Goal: Answer question/provide support

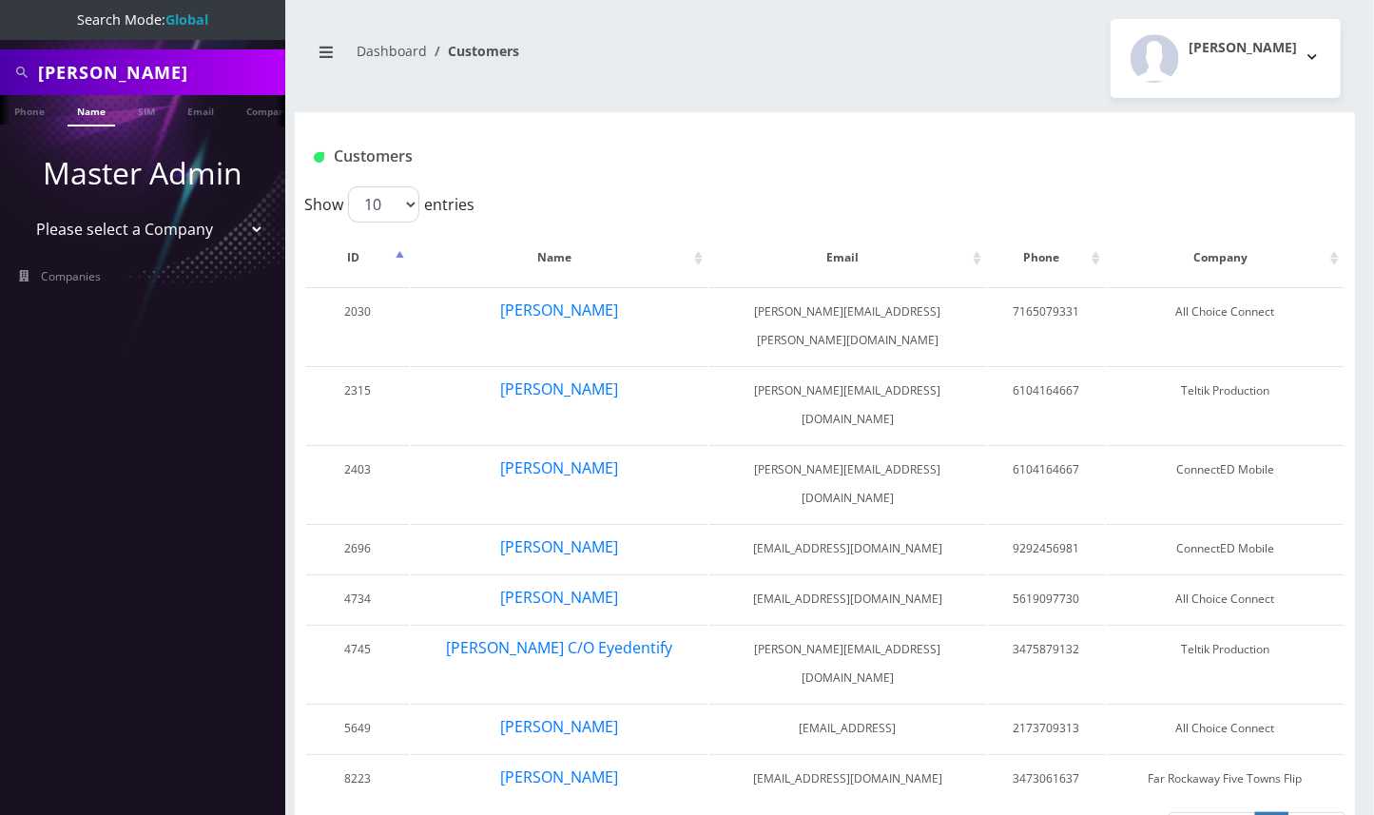
scroll to position [0, 9]
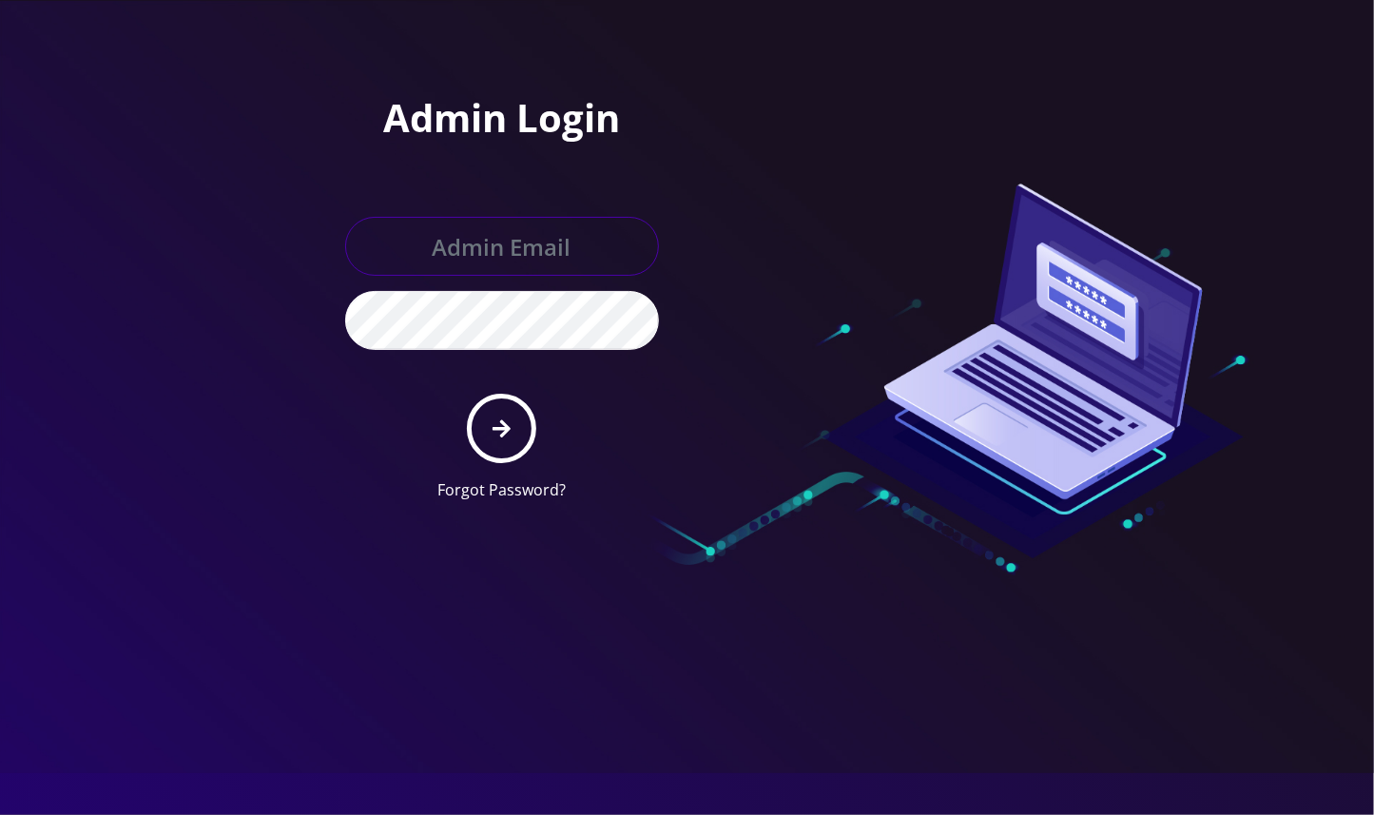
type input "[EMAIL_ADDRESS][DOMAIN_NAME]"
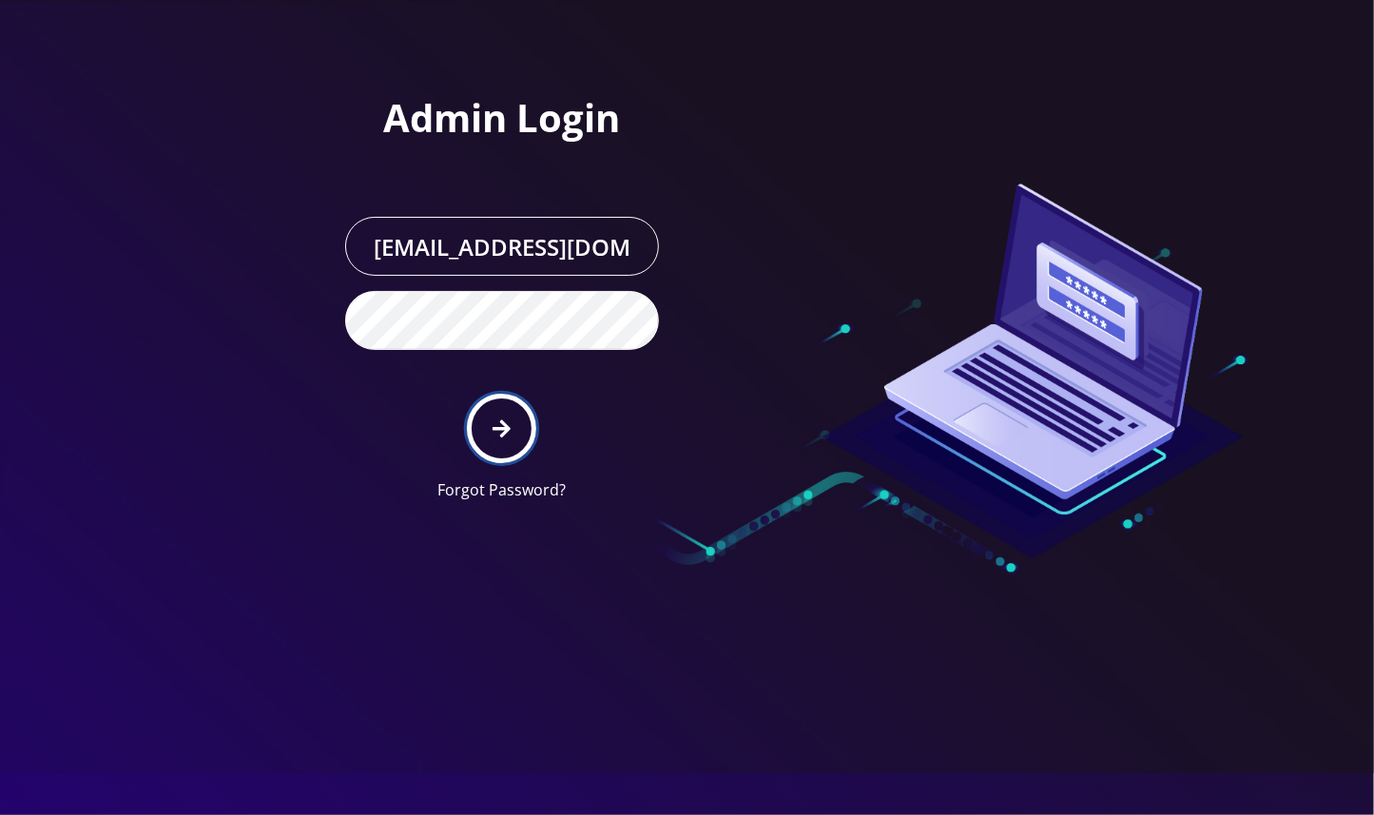
click at [503, 423] on icon "submit" at bounding box center [502, 428] width 18 height 18
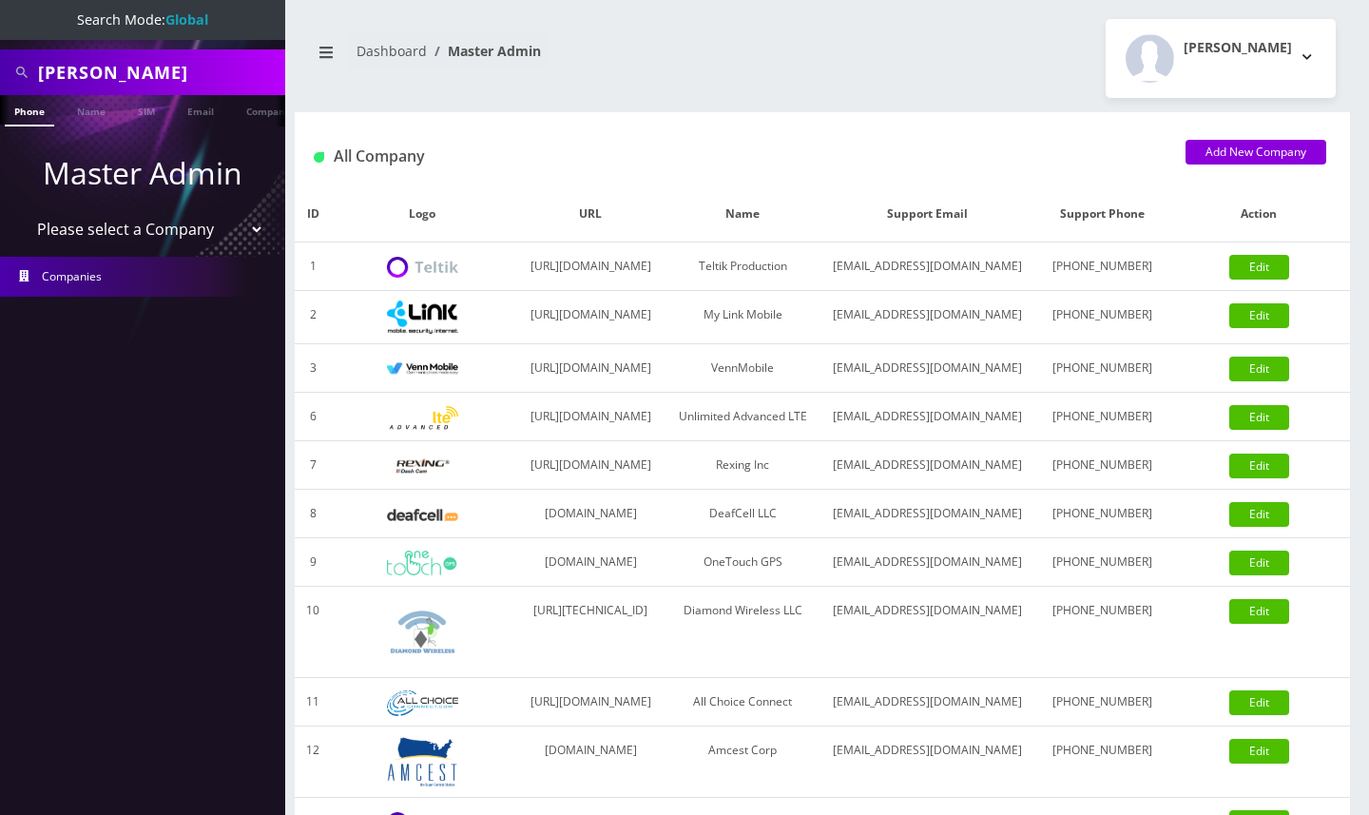
click at [59, 75] on input "[PERSON_NAME]" at bounding box center [159, 72] width 242 height 36
click at [59, 75] on input "Andrea" at bounding box center [159, 72] width 242 height 36
paste input "7182086387"
type input "7182086387"
click at [30, 112] on link "Phone" at bounding box center [29, 110] width 49 height 31
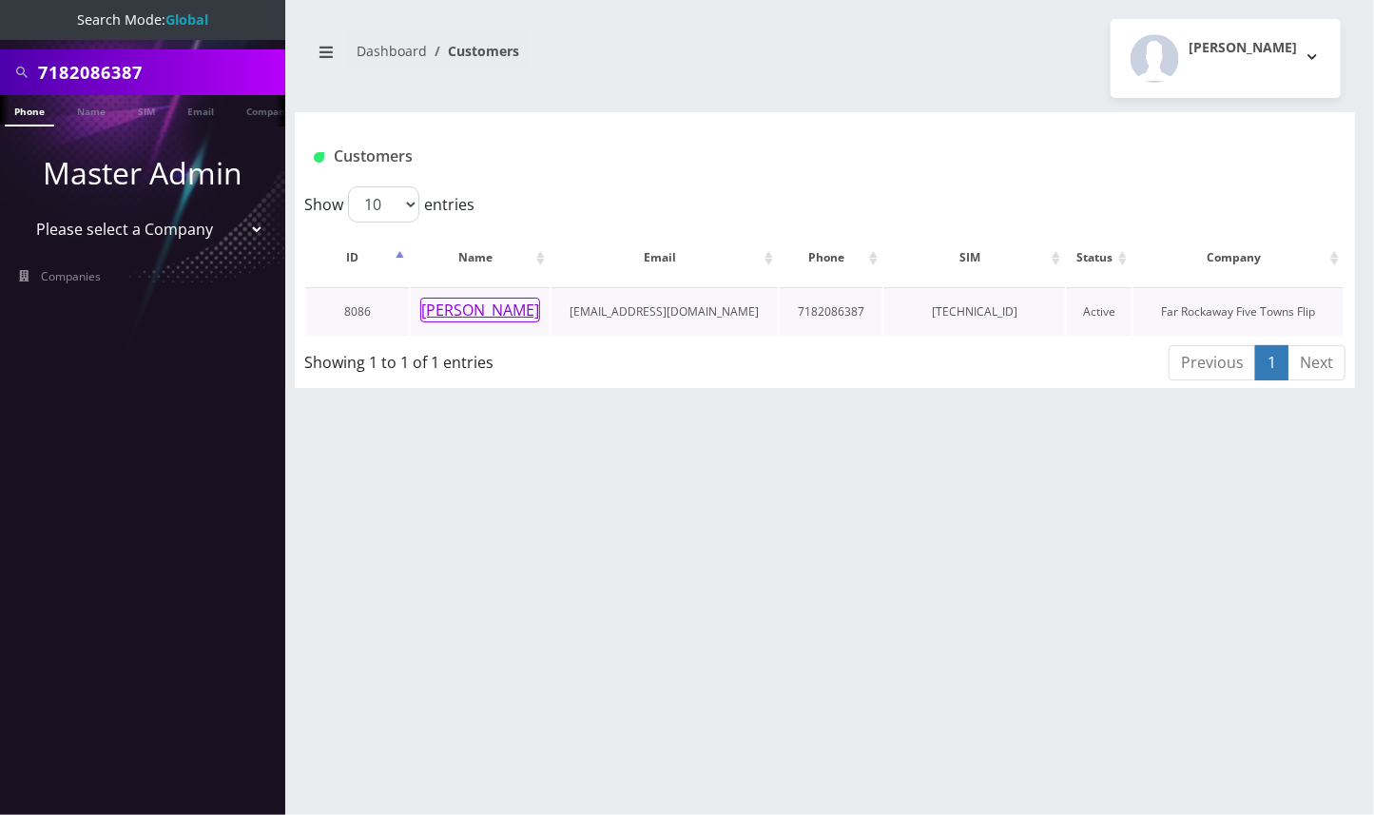
click at [476, 302] on button "[PERSON_NAME]" at bounding box center [480, 310] width 120 height 25
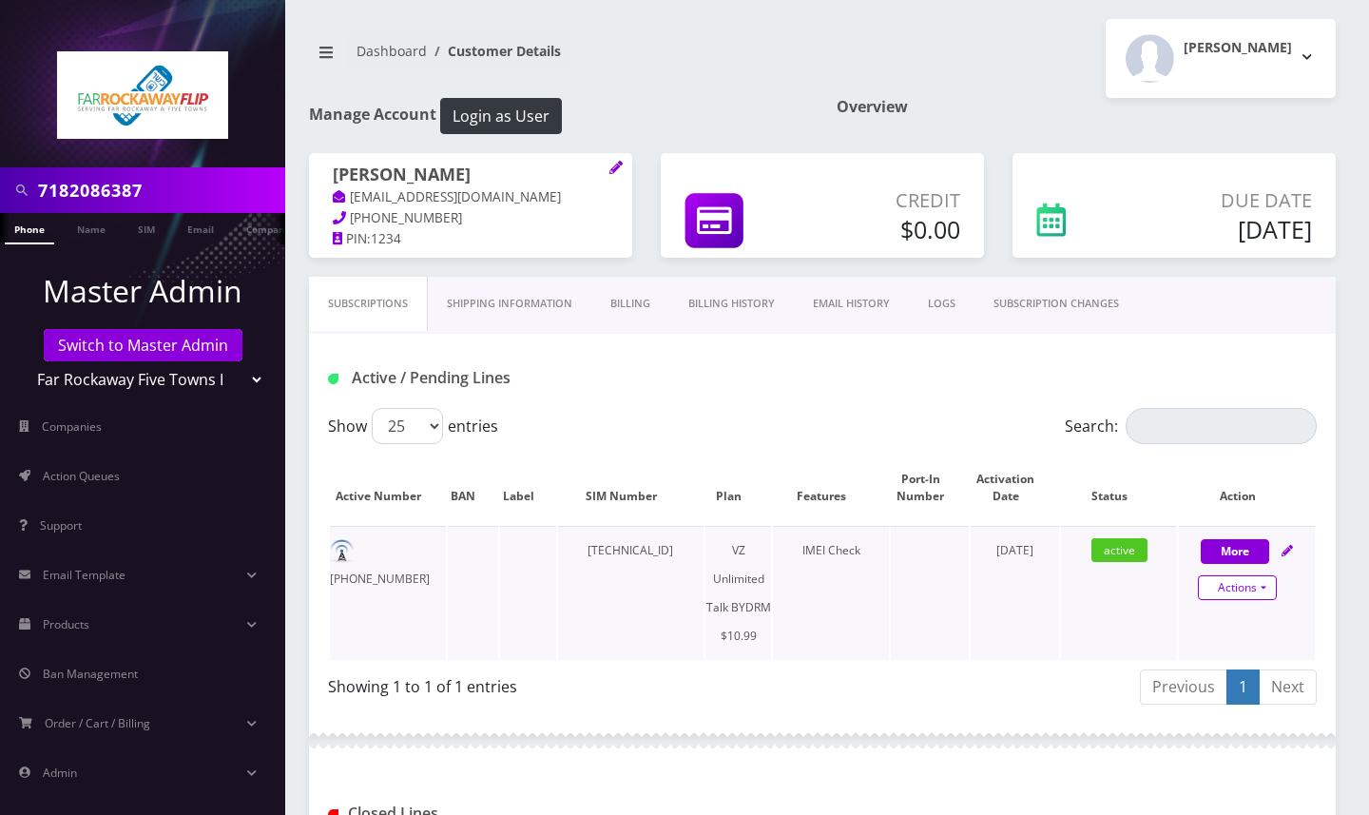
click at [1270, 600] on link "Actions" at bounding box center [1237, 587] width 79 height 25
select select "469"
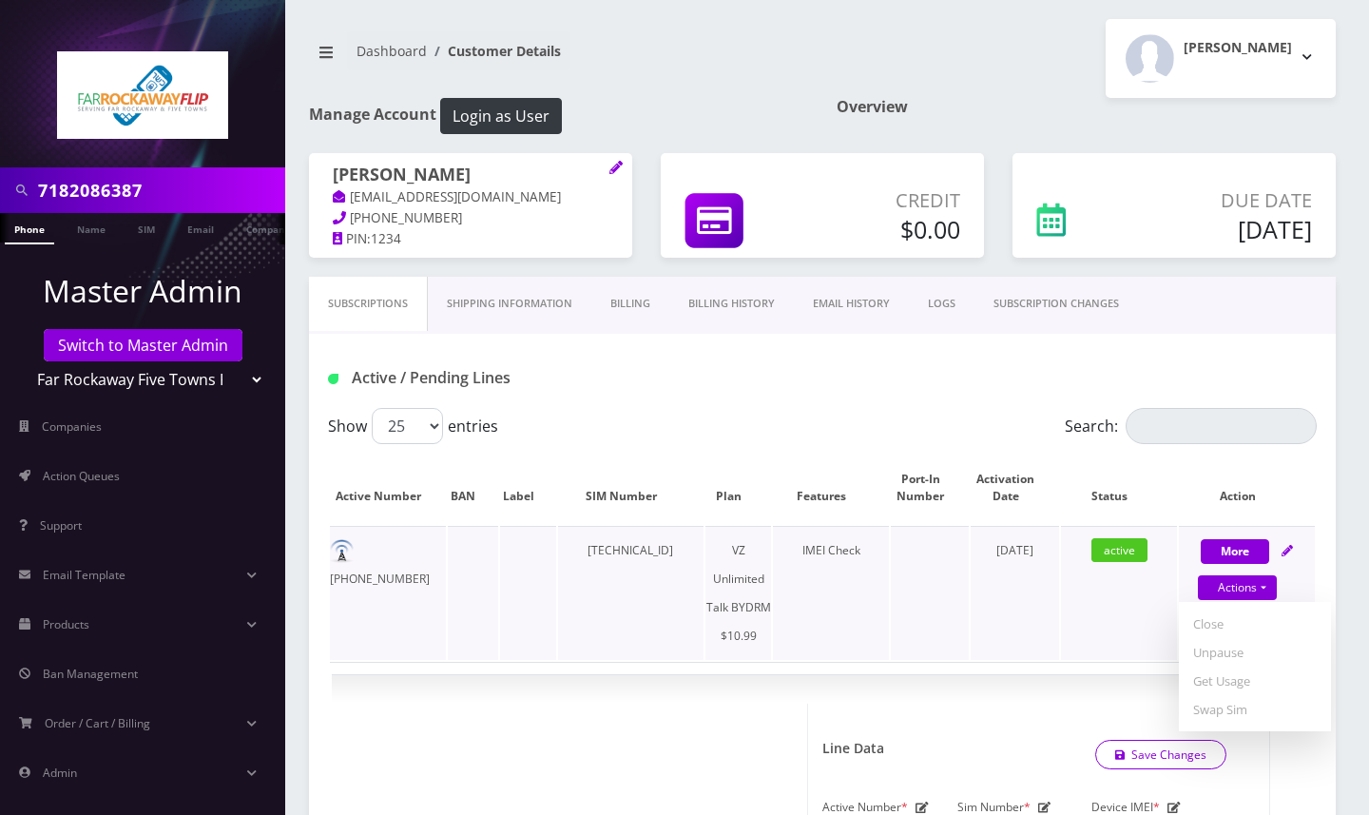
click at [1076, 634] on td "active" at bounding box center [1119, 593] width 116 height 134
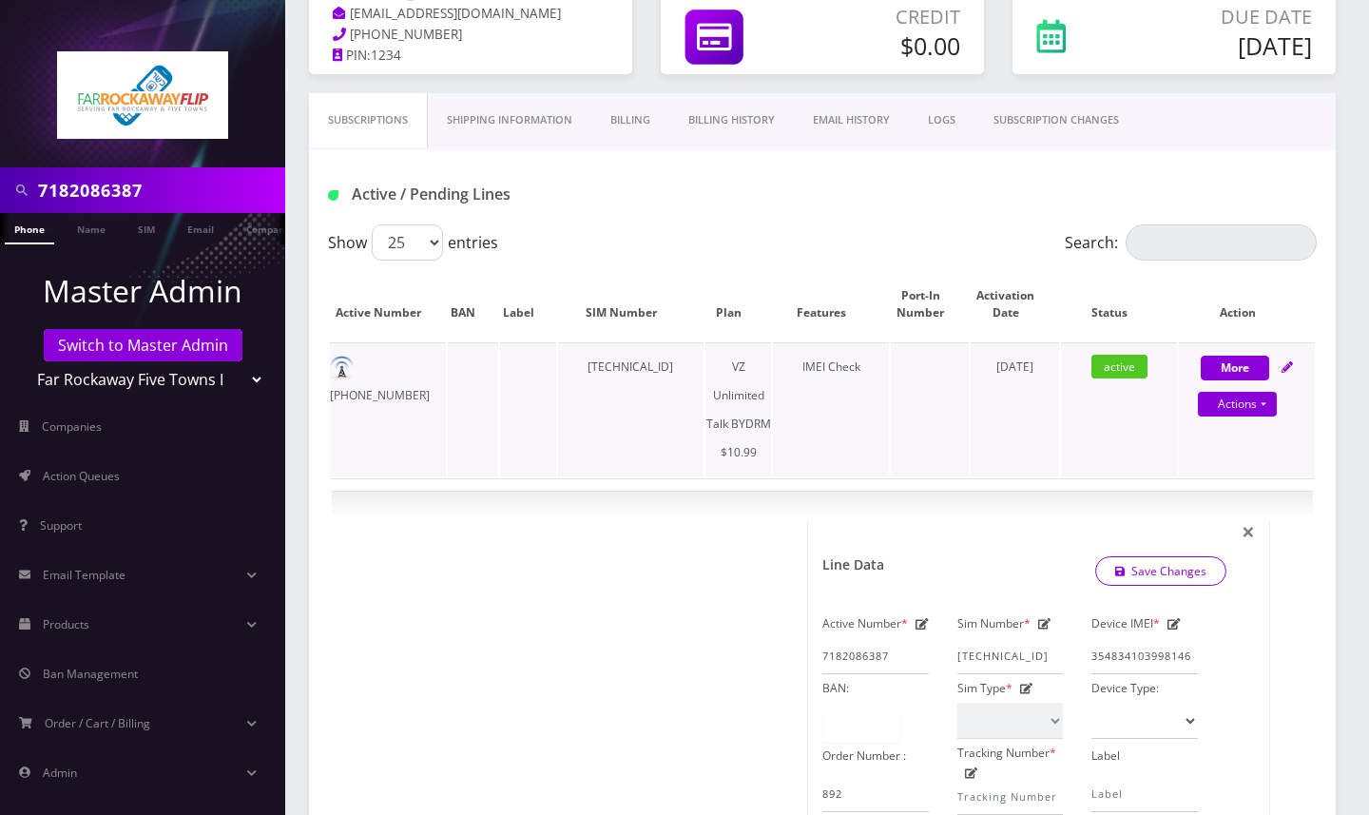
scroll to position [253, 0]
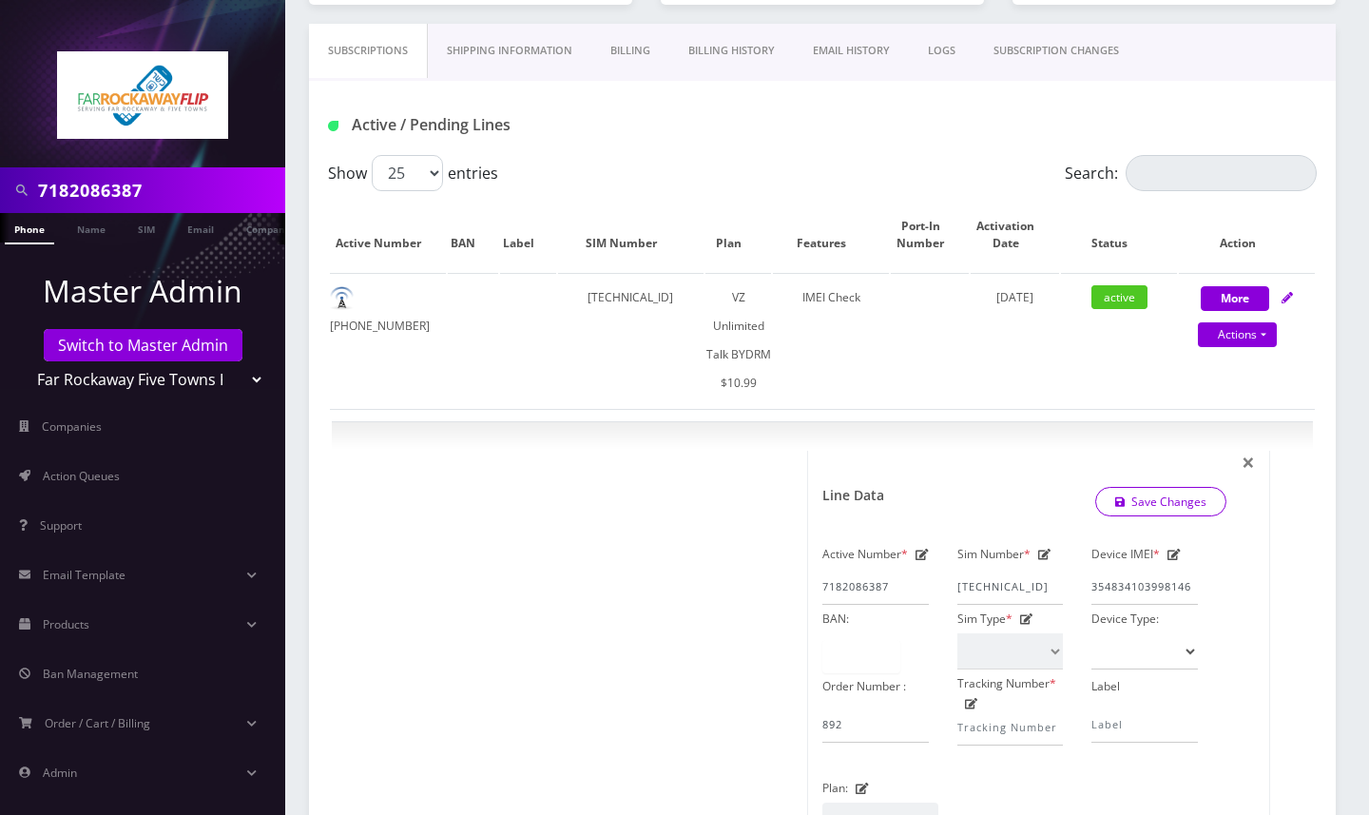
click at [1344, 390] on div "Subscriptions Shipping Information Billing Billing History EMAIL HISTORY LOGS S…" at bounding box center [823, 787] width 1056 height 1527
click at [1071, 70] on link "SUBSCRIPTION CHANGES" at bounding box center [1057, 51] width 164 height 54
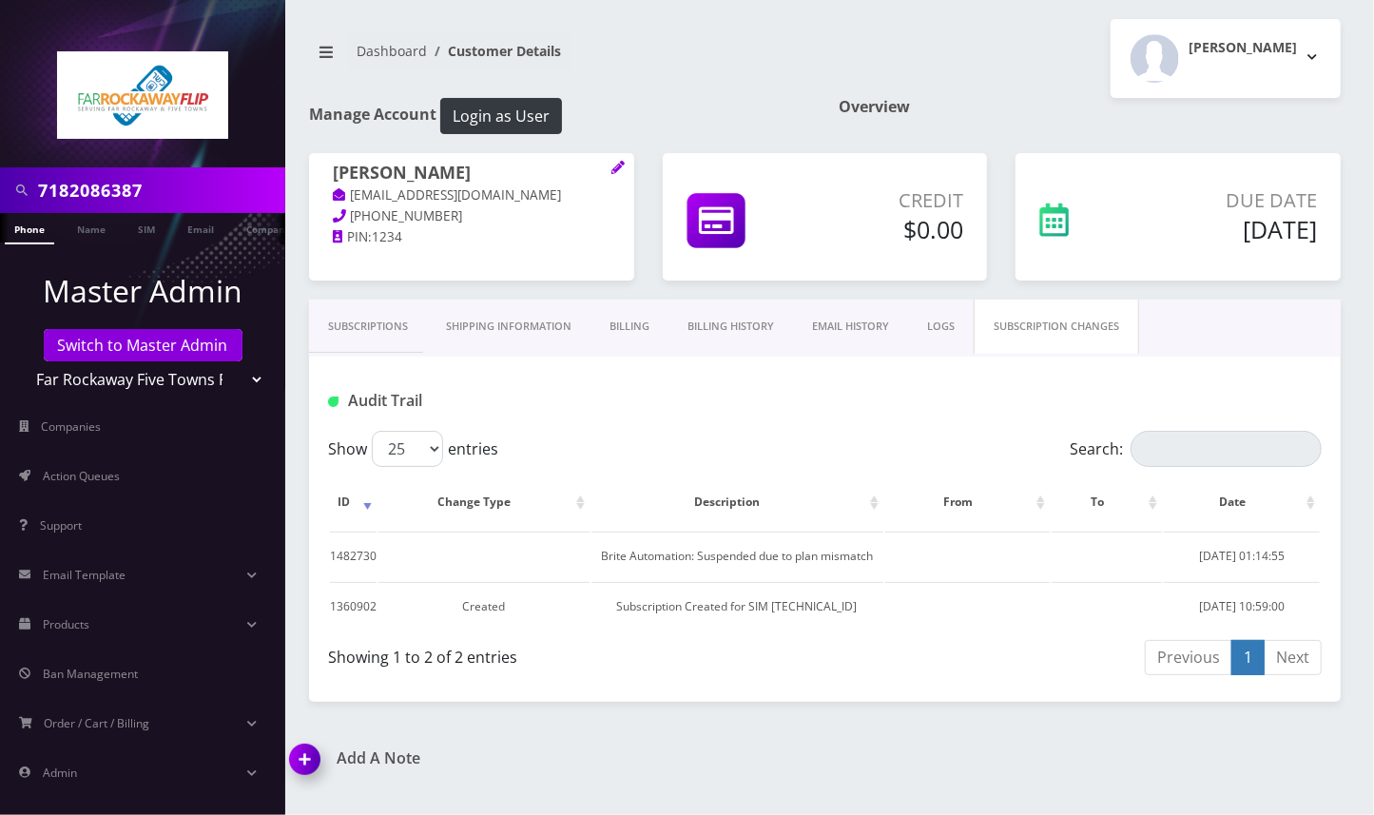
click at [390, 328] on link "Subscriptions" at bounding box center [368, 327] width 118 height 54
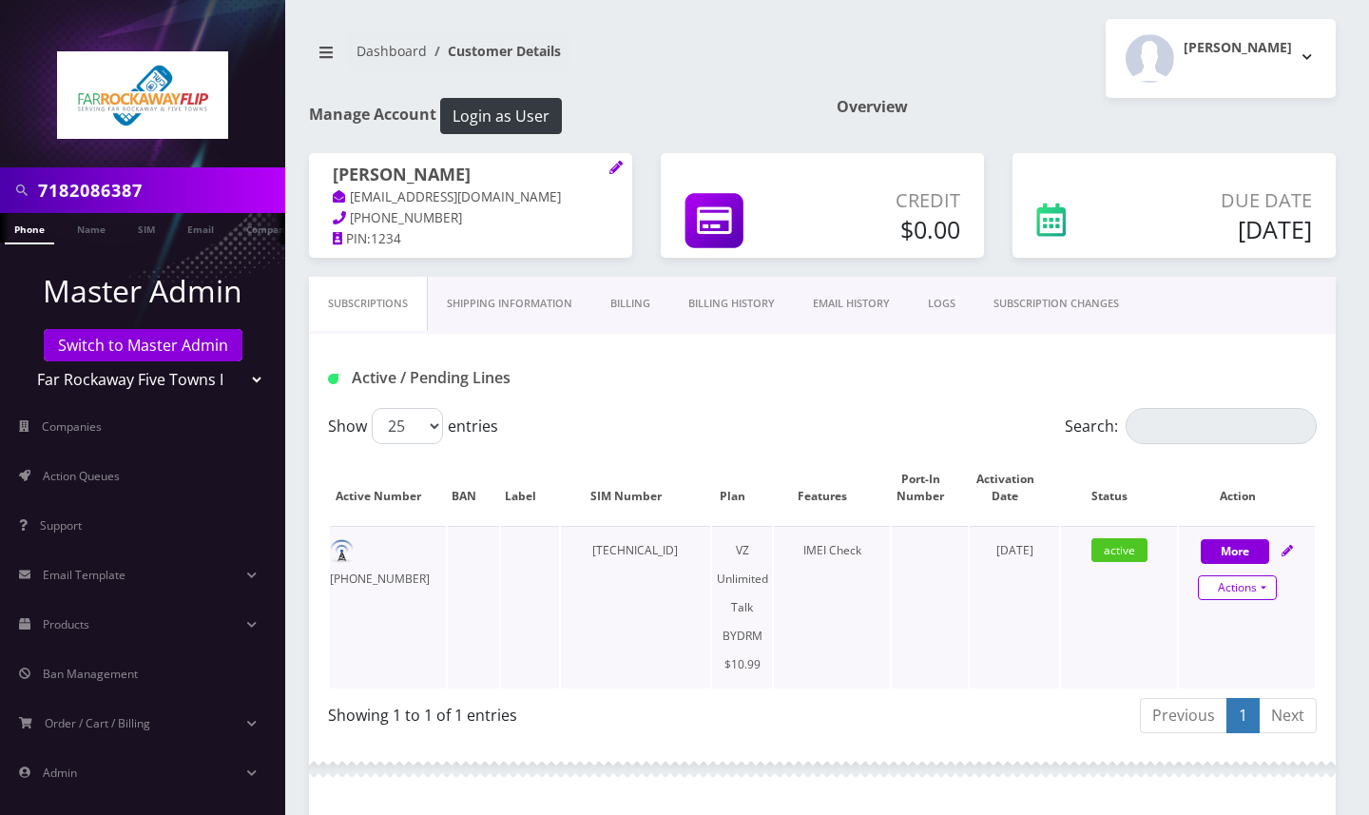
click at [1242, 600] on link "Actions" at bounding box center [1237, 587] width 79 height 25
select select "469"
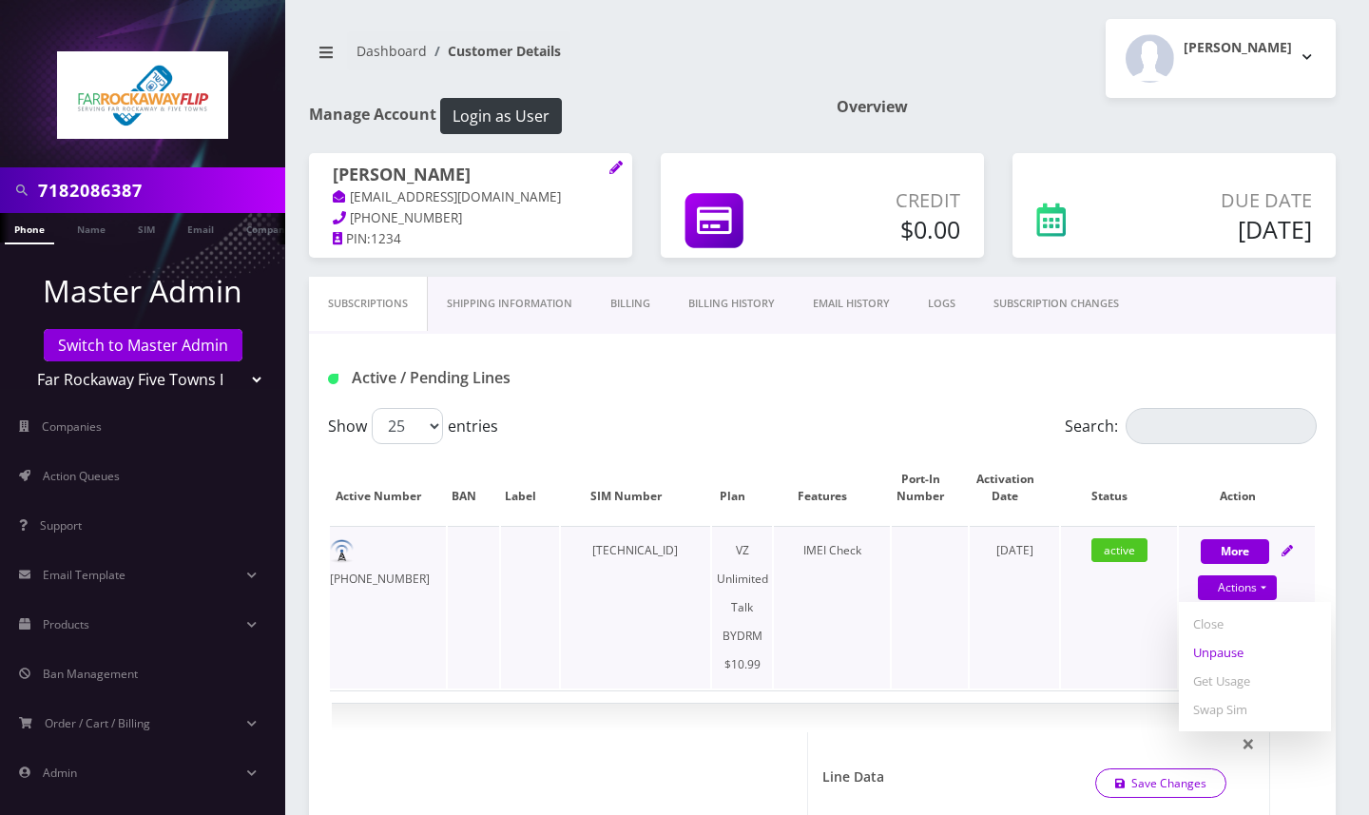
click at [1217, 667] on link "Unpause" at bounding box center [1255, 652] width 152 height 29
select select "469"
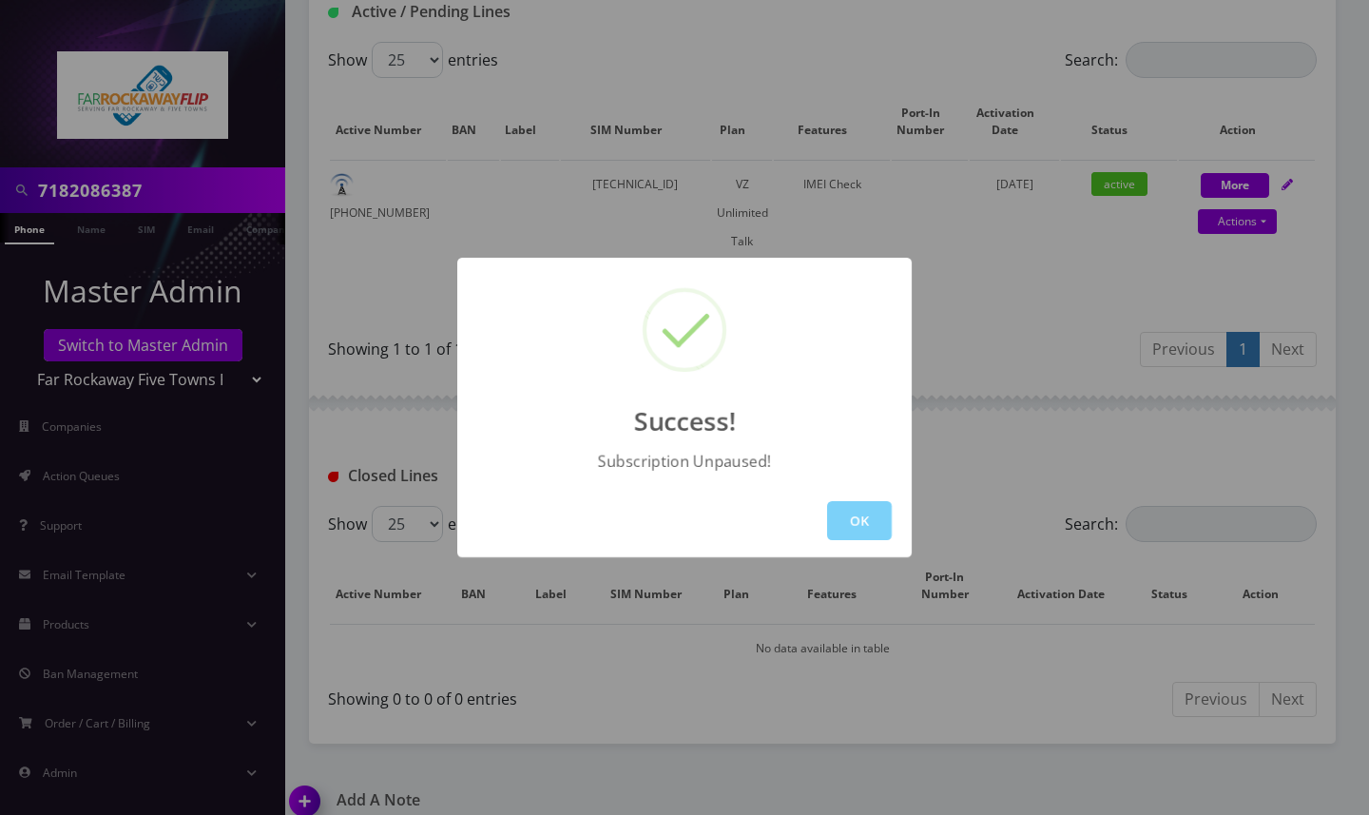
scroll to position [404, 0]
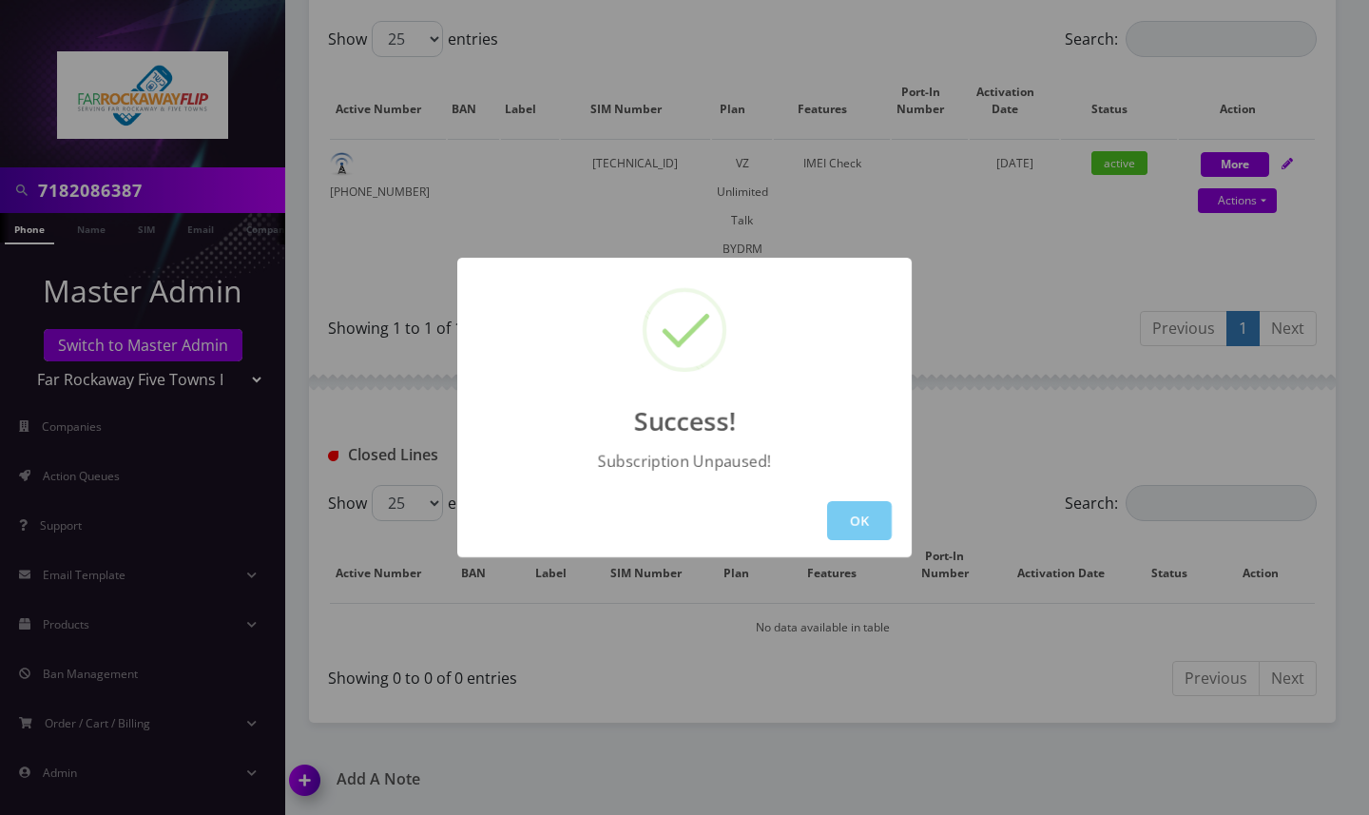
click at [853, 517] on button "OK" at bounding box center [859, 520] width 65 height 39
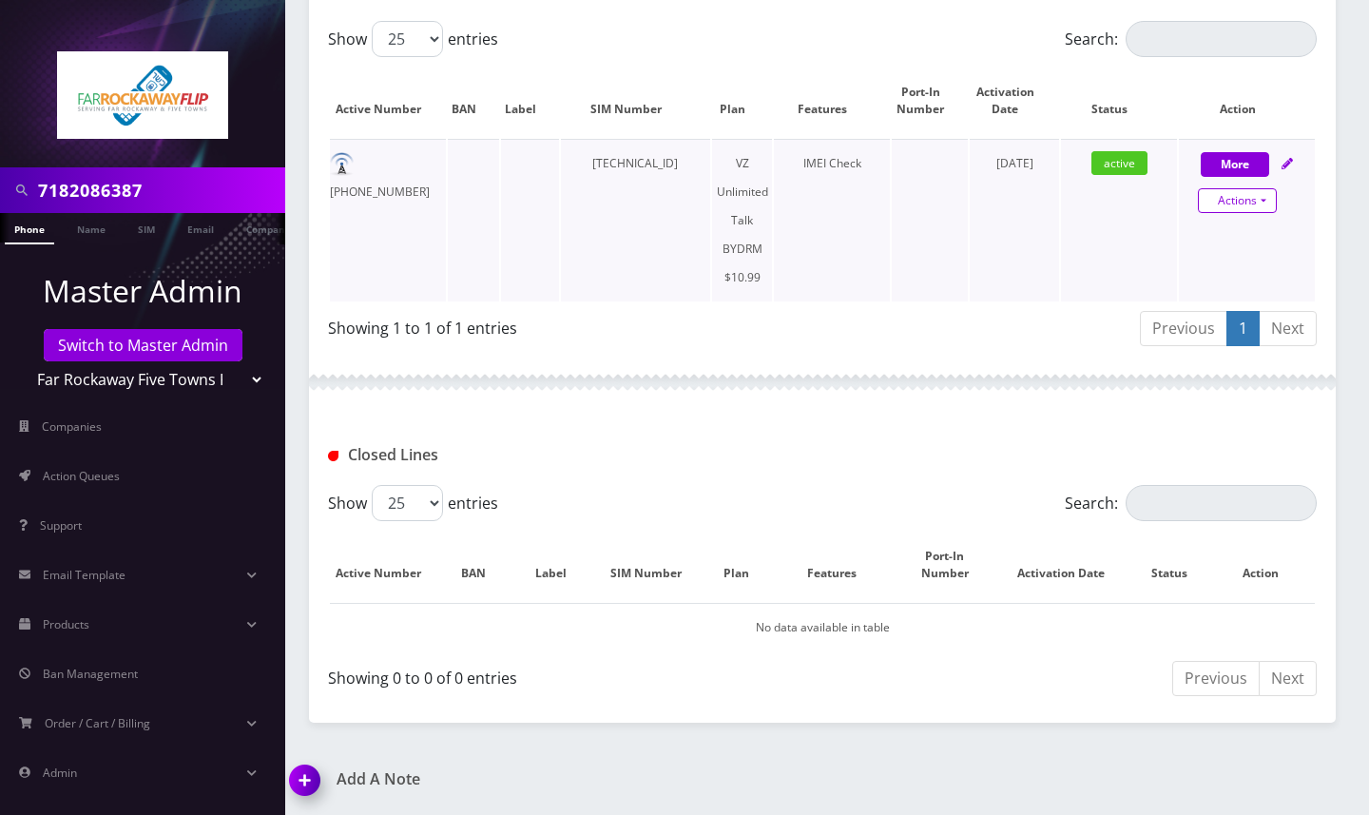
click at [1243, 207] on link "Actions" at bounding box center [1237, 200] width 79 height 25
select select "469"
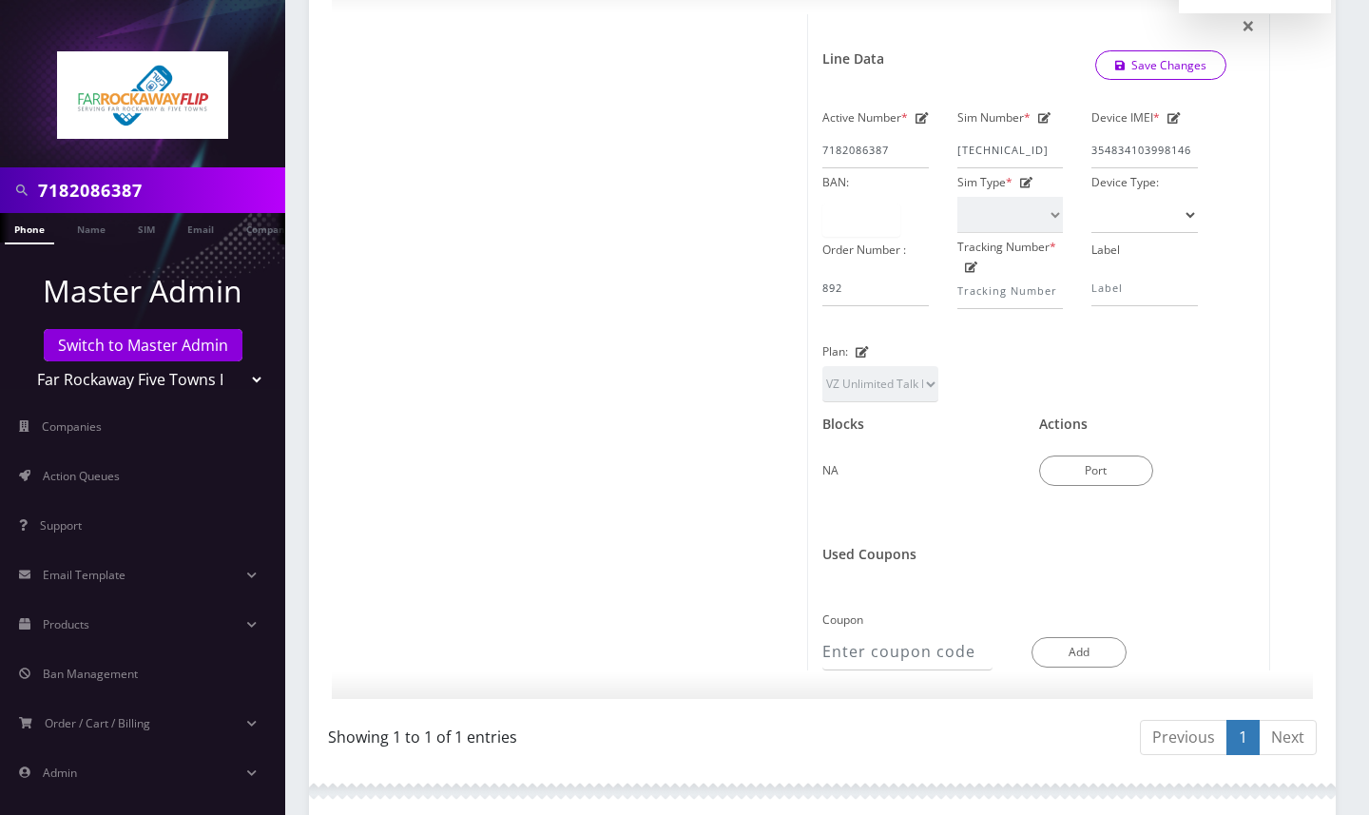
scroll to position [1141, 0]
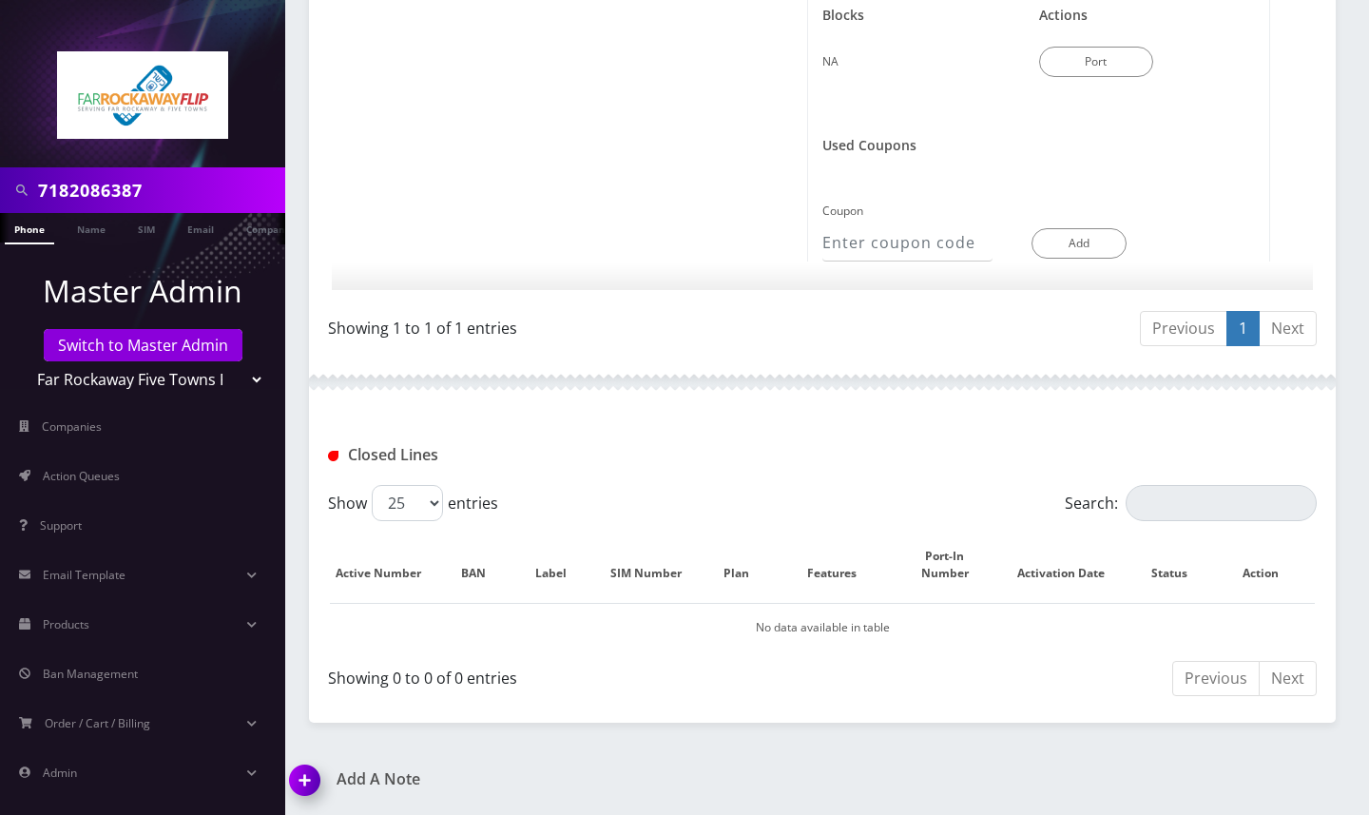
click at [306, 773] on img at bounding box center [309, 787] width 56 height 56
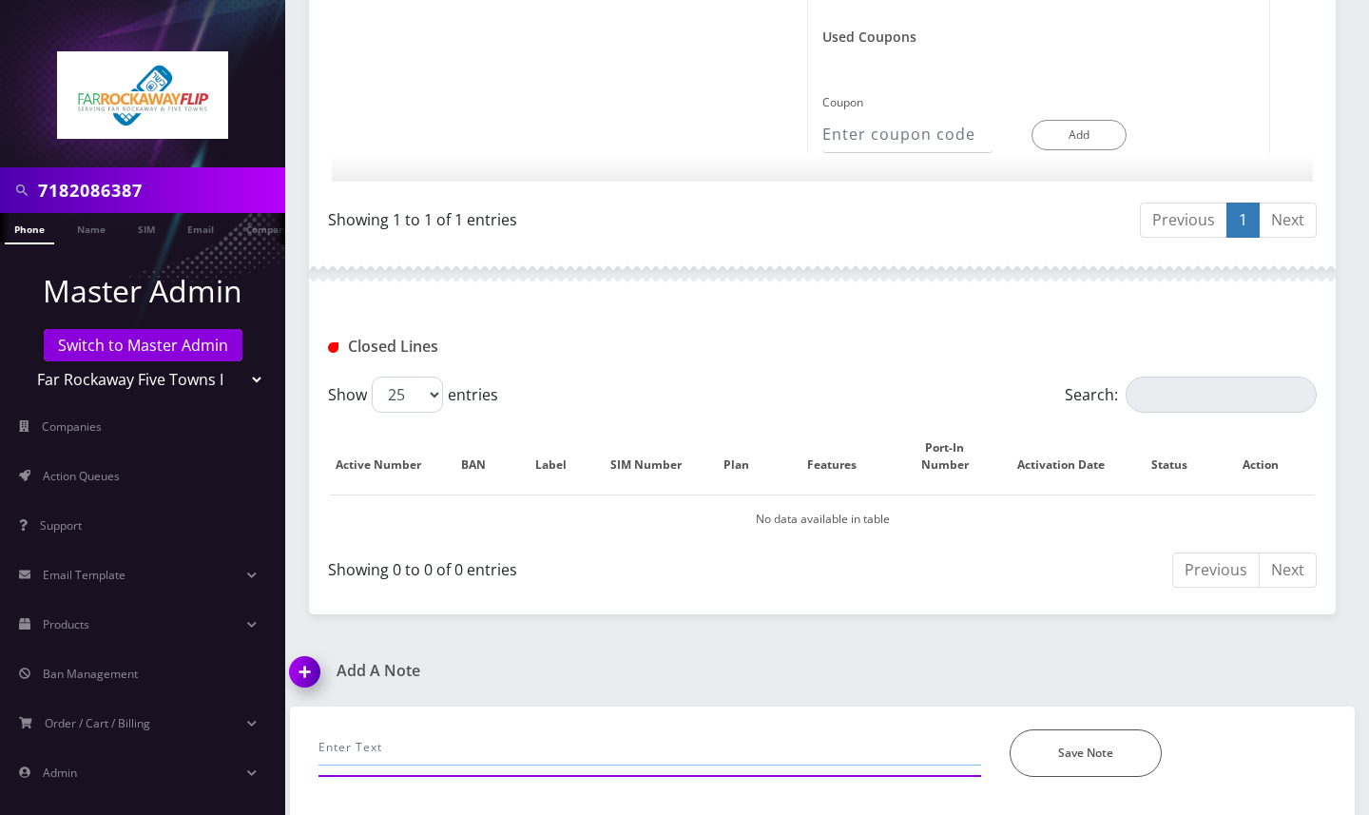
click at [443, 757] on input "text" at bounding box center [650, 747] width 663 height 36
paste input "cant receive calls .. can make calls but it keeps on disconnecting and the cust…"
click at [832, 753] on input "cant receive calls .. can make calls but it keeps on disconnecting and the cust…" at bounding box center [650, 747] width 663 height 36
paste input "I am not showing anything out of place on my end. I have reset the services."
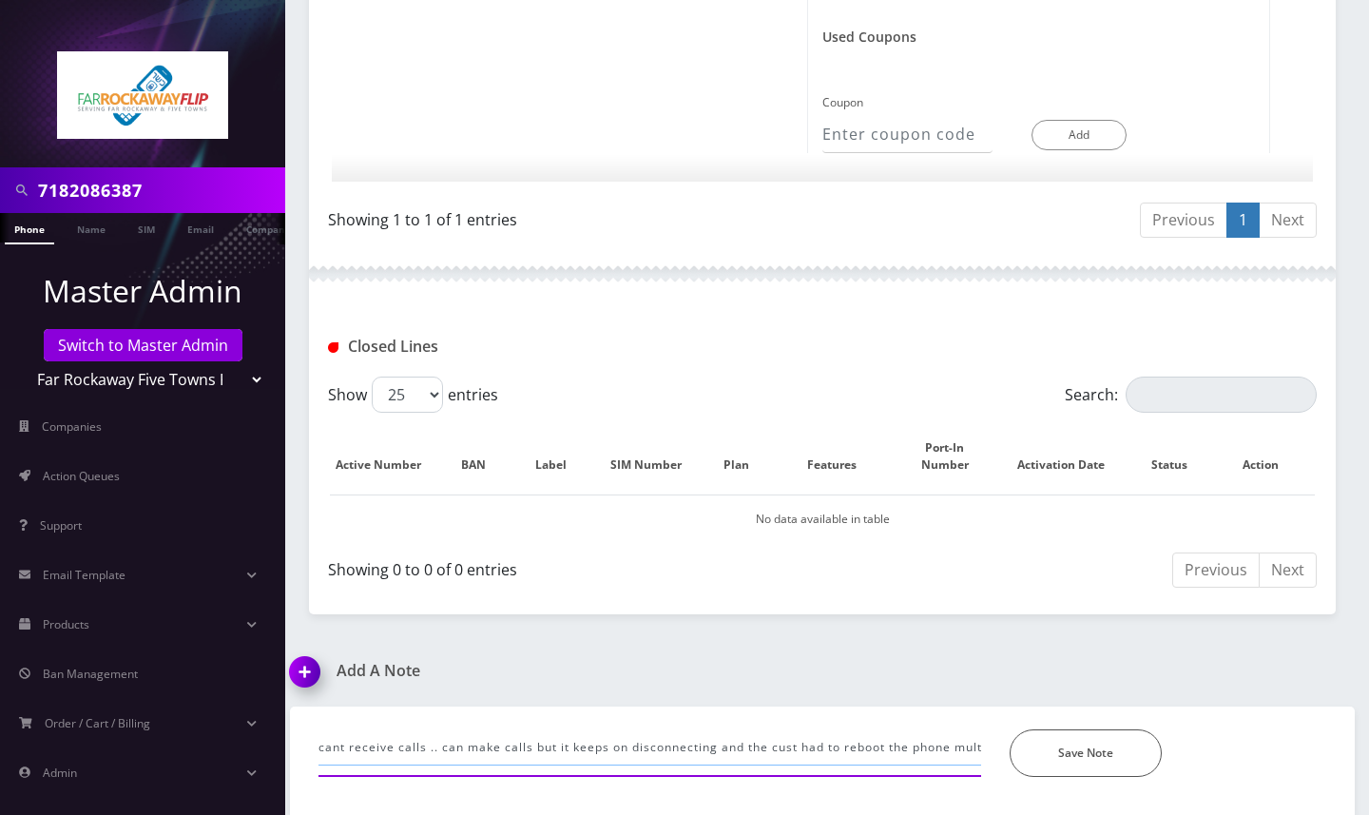
click at [862, 745] on input "cant receive calls .. can make calls but it keeps on disconnecting and the cust…" at bounding box center [650, 747] width 663 height 36
paste input "Please turn airplane mode on, power the phone off, let it sit for a few seconds…"
type input "cant receive calls .. can make calls but it keeps on disconnecting and the cust…"
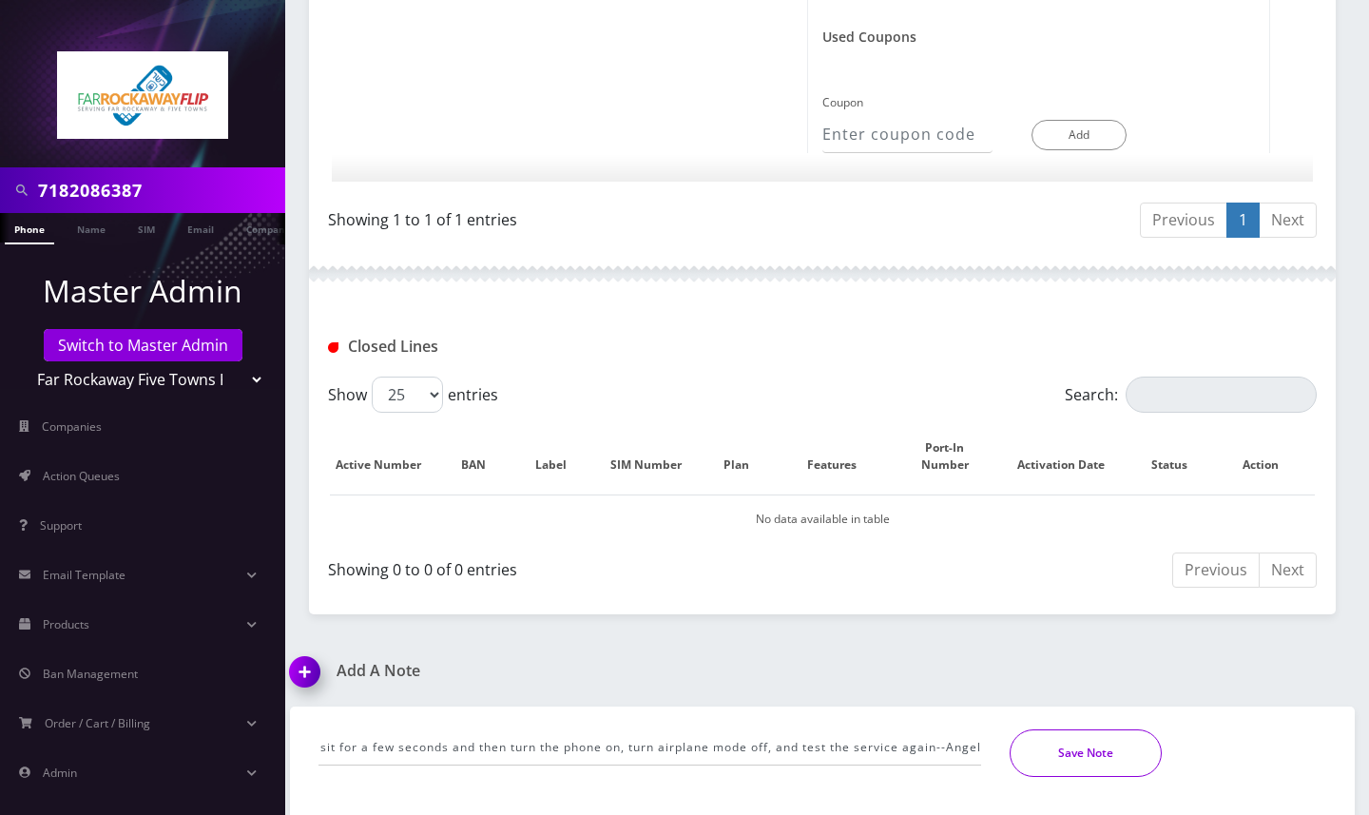
click at [1092, 751] on button "Save Note" at bounding box center [1086, 753] width 152 height 48
